Goal: Task Accomplishment & Management: Use online tool/utility

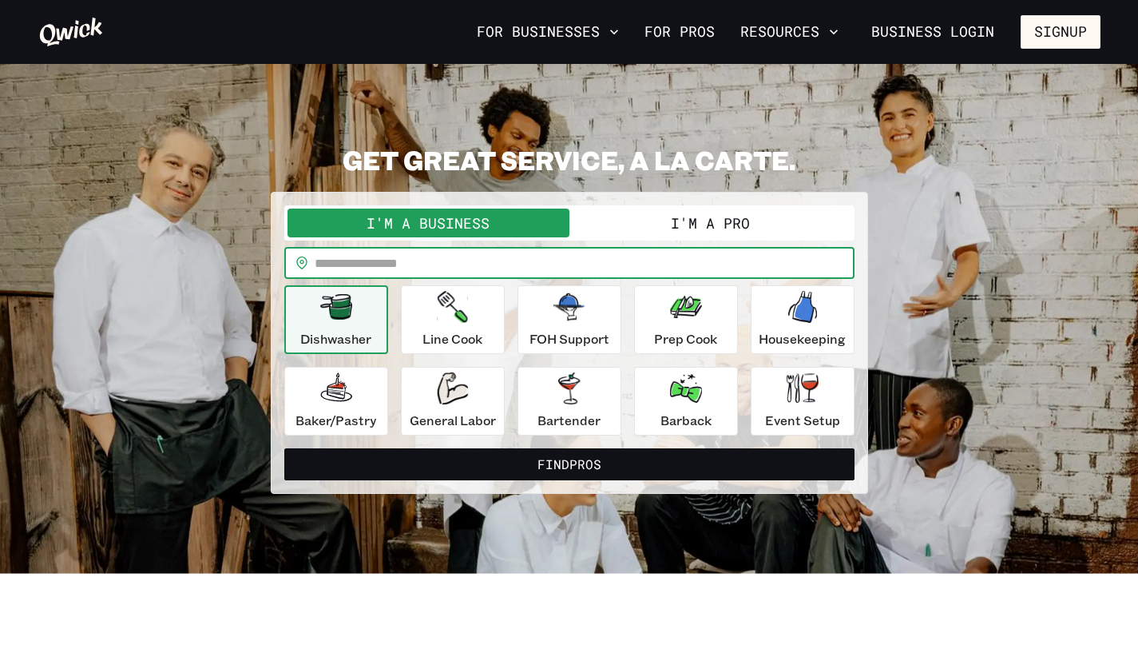
type input "*****"
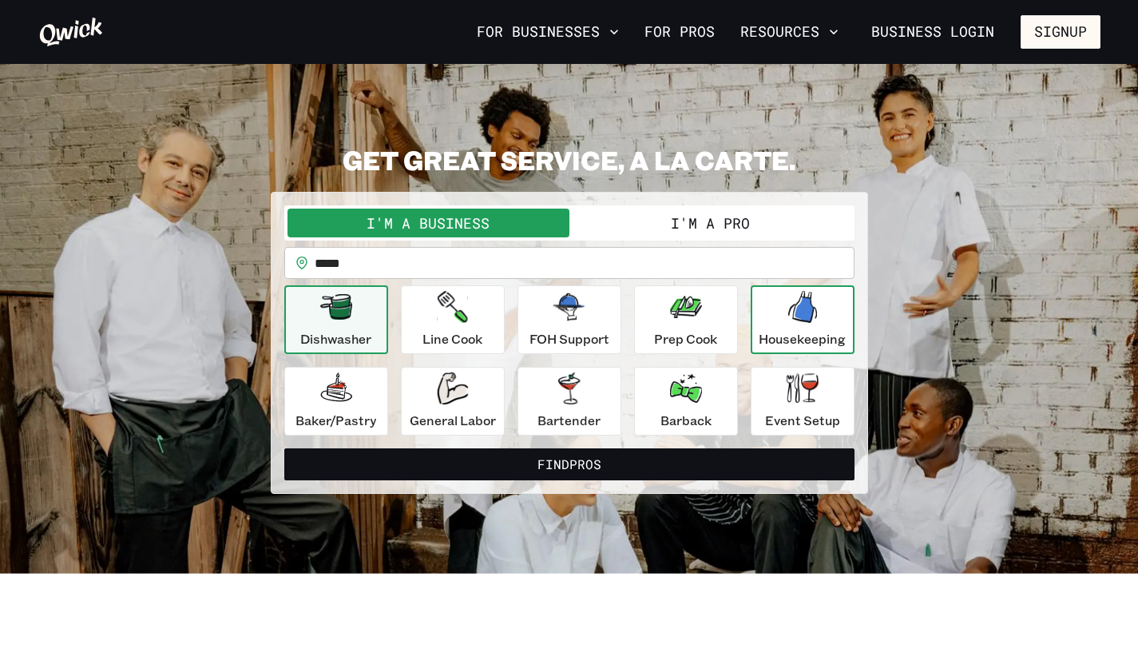
click at [780, 296] on div "Housekeeping" at bounding box center [802, 320] width 87 height 58
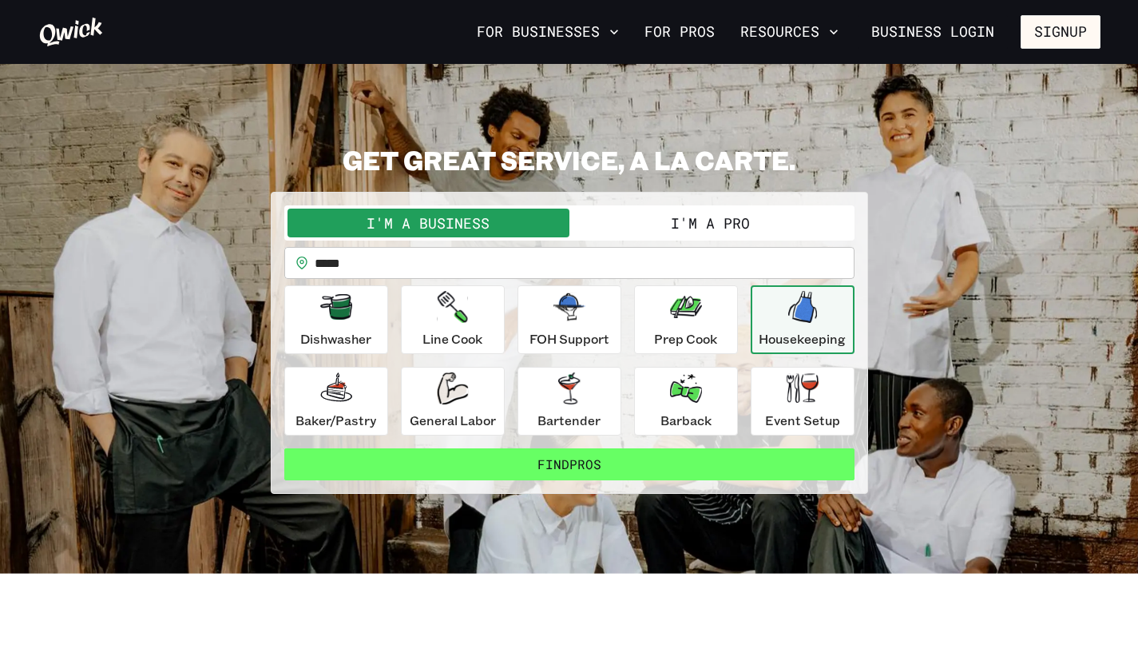
click at [620, 468] on button "Find Pros" at bounding box center [569, 464] width 570 height 32
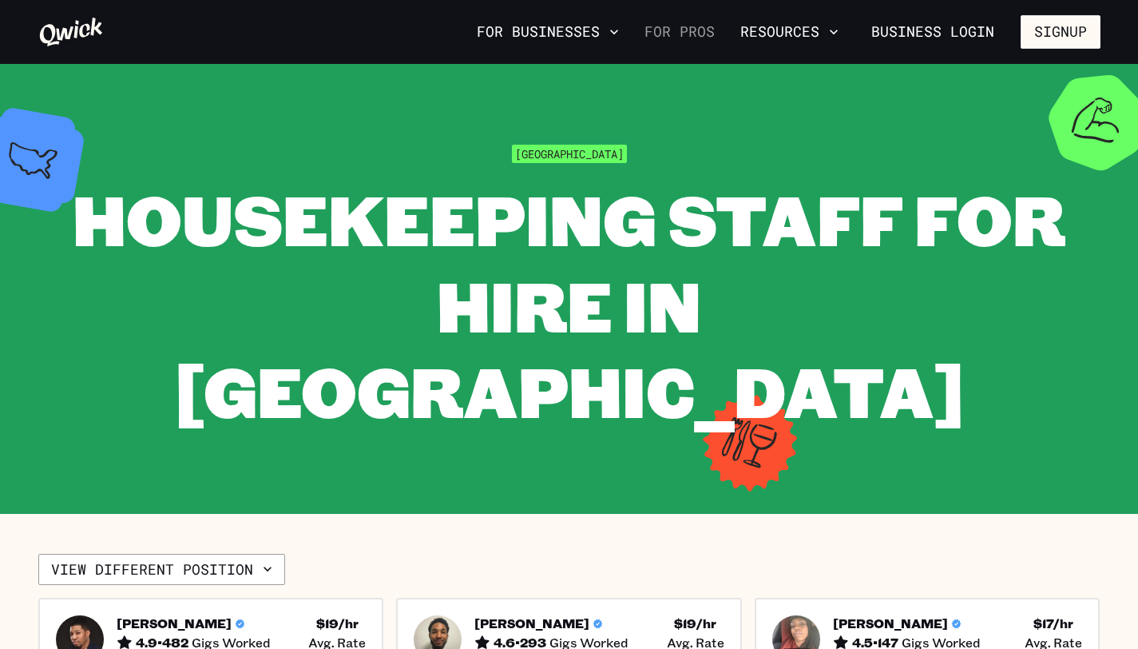
click at [685, 34] on link "For Pros" at bounding box center [679, 31] width 83 height 27
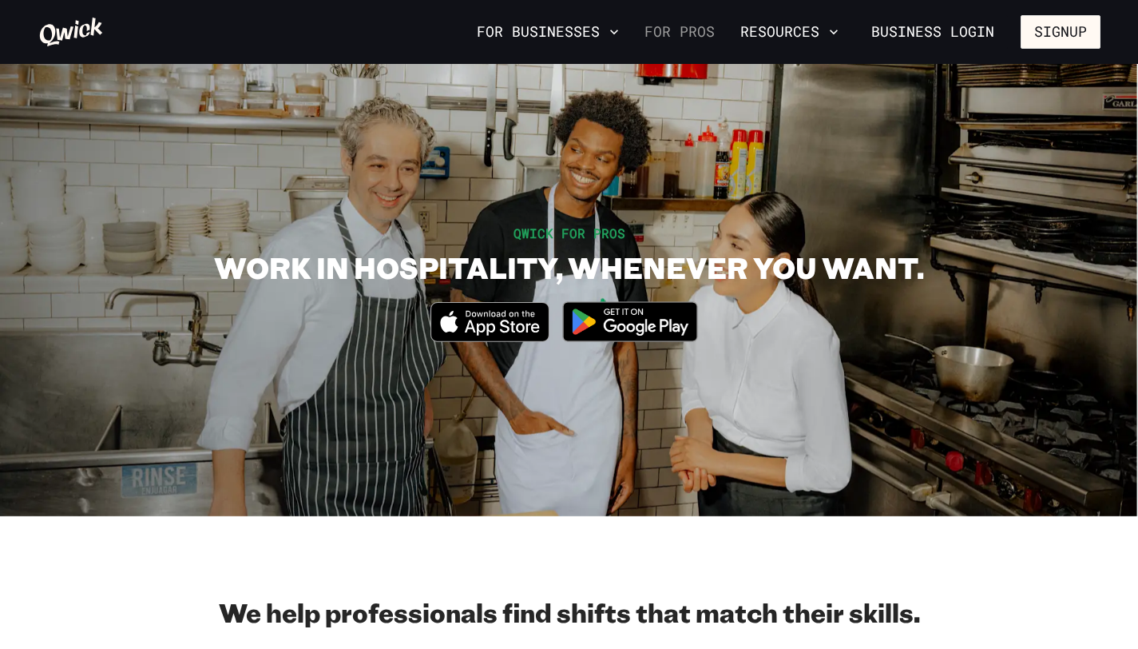
click at [685, 31] on link "For Pros" at bounding box center [679, 31] width 83 height 27
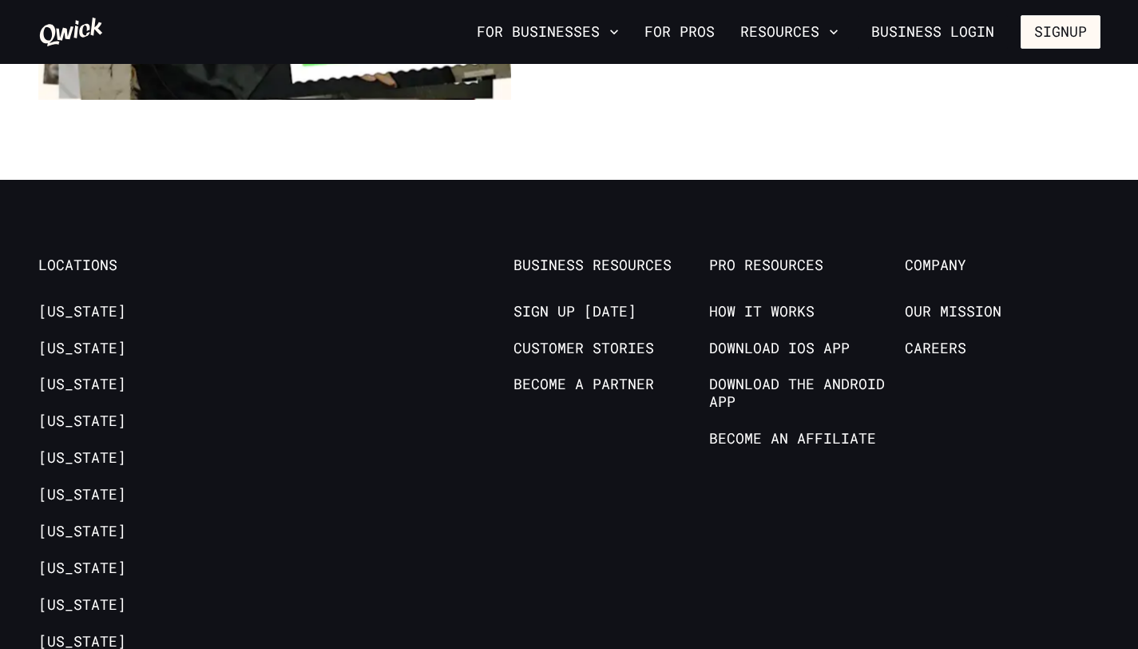
scroll to position [3338, 0]
